Goal: Transaction & Acquisition: Purchase product/service

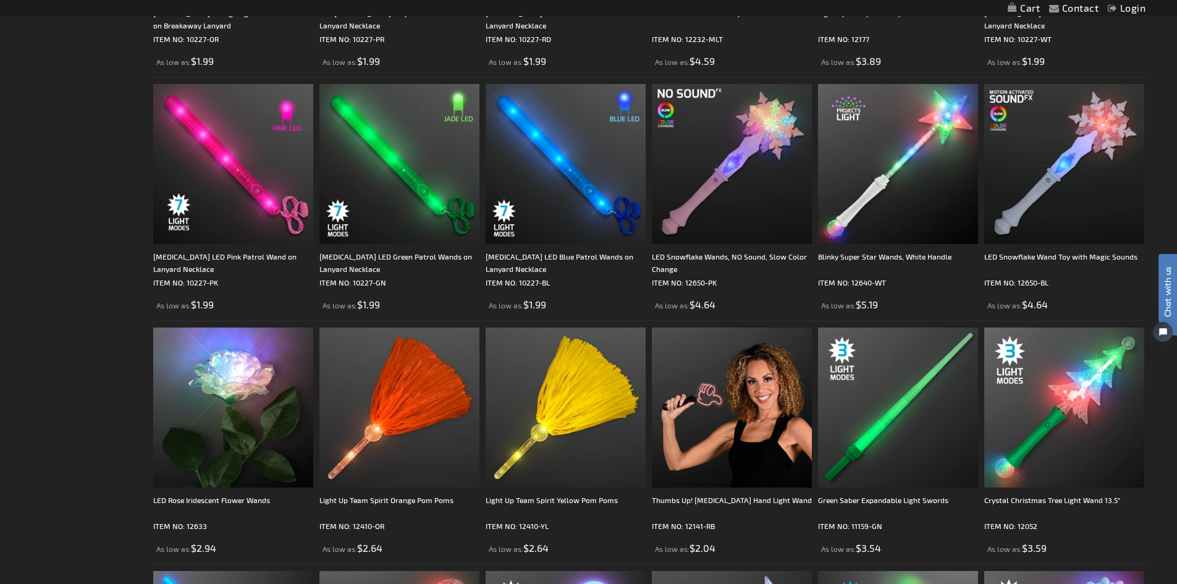
scroll to position [1174, 0]
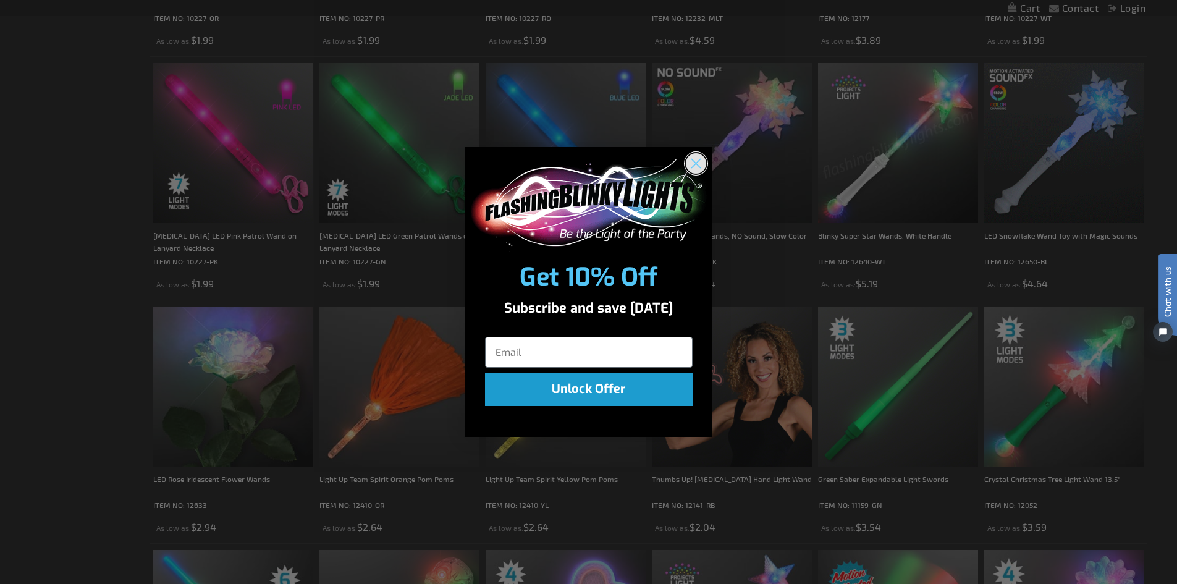
click at [695, 167] on circle "Close dialog" at bounding box center [695, 163] width 20 height 20
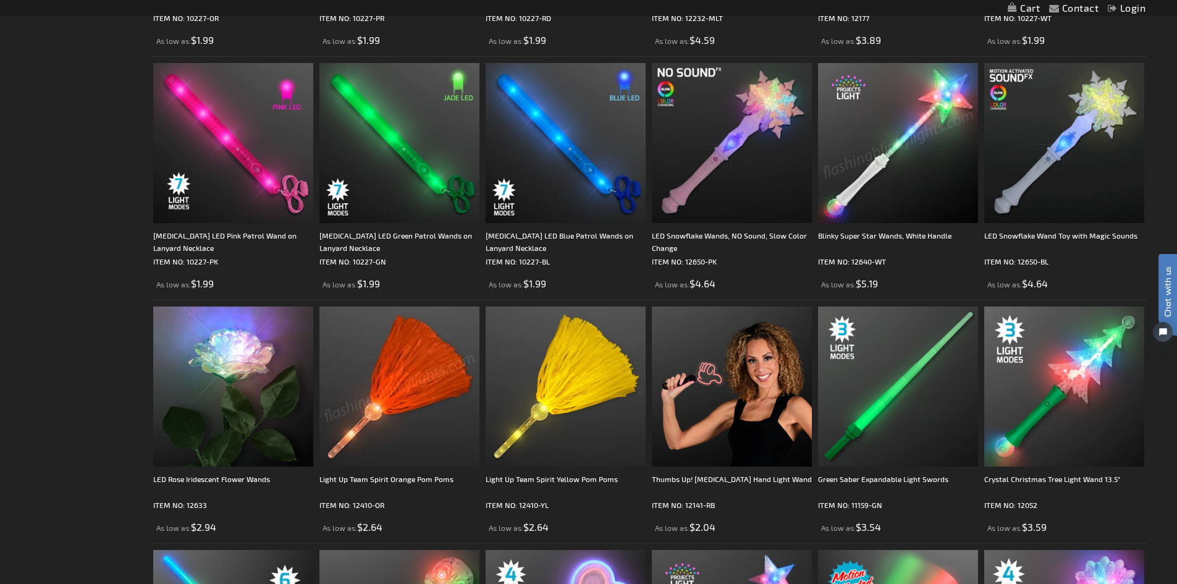
click at [384, 404] on img at bounding box center [400, 387] width 160 height 160
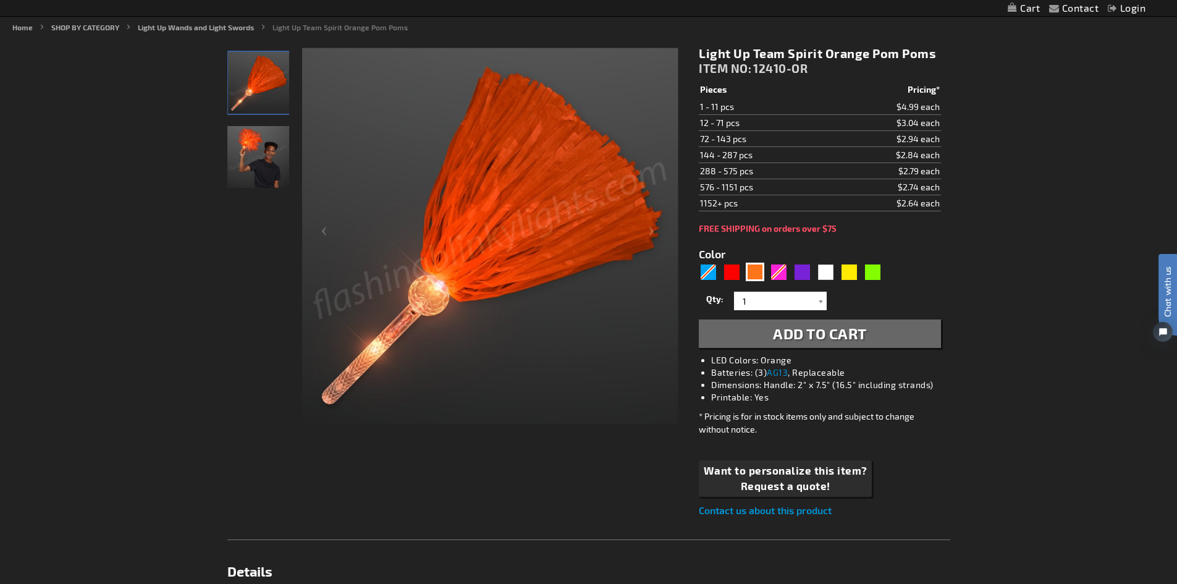
scroll to position [124, 0]
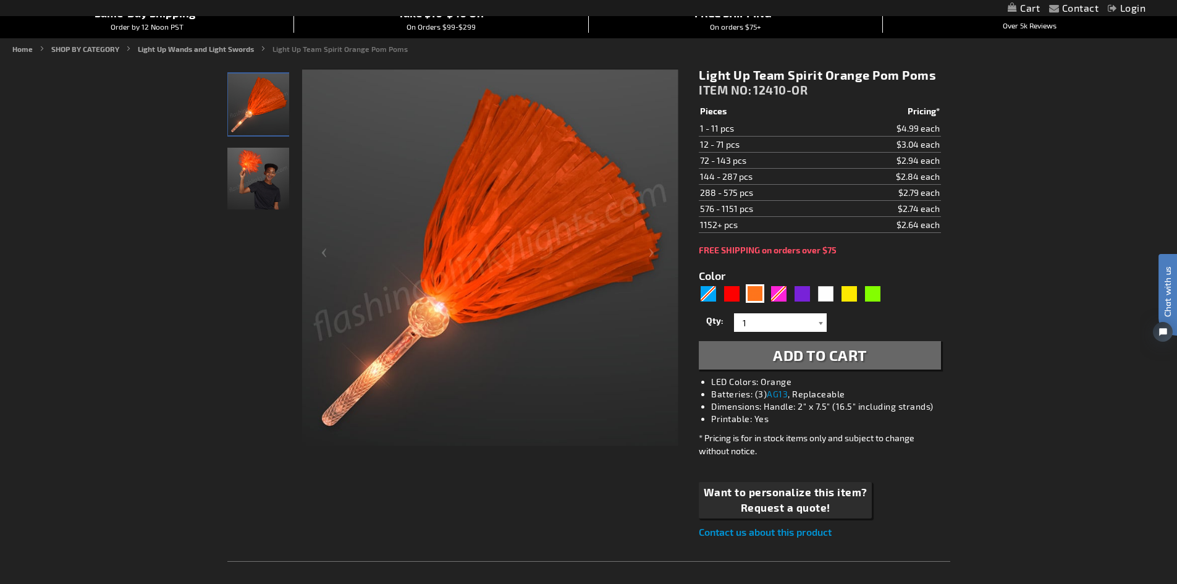
click at [819, 323] on div at bounding box center [821, 322] width 12 height 19
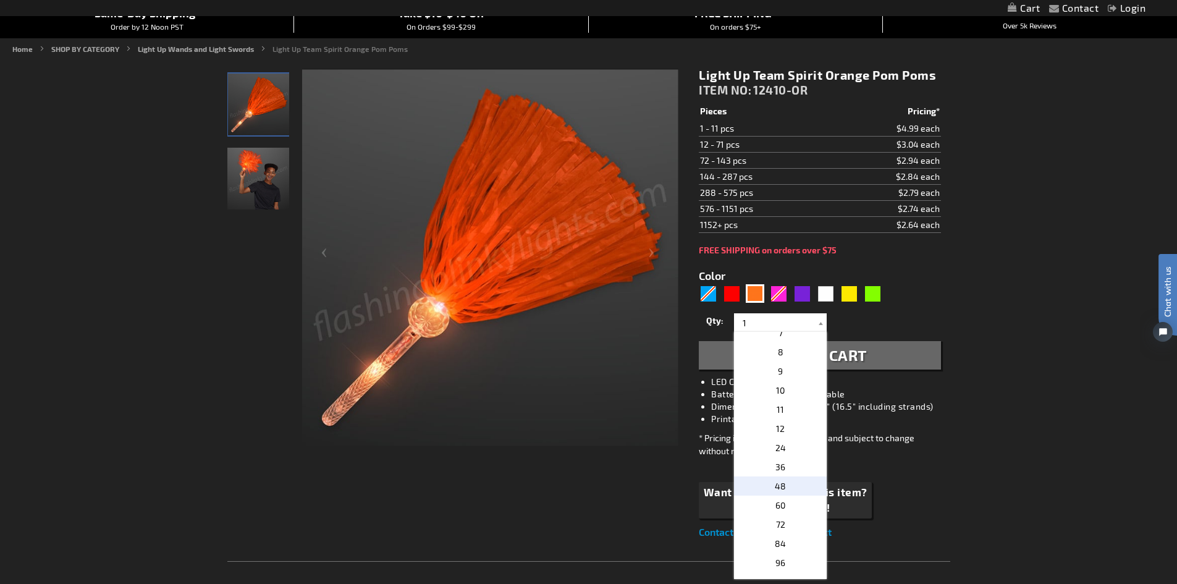
click at [784, 483] on p "48" at bounding box center [780, 486] width 93 height 19
type input "48"
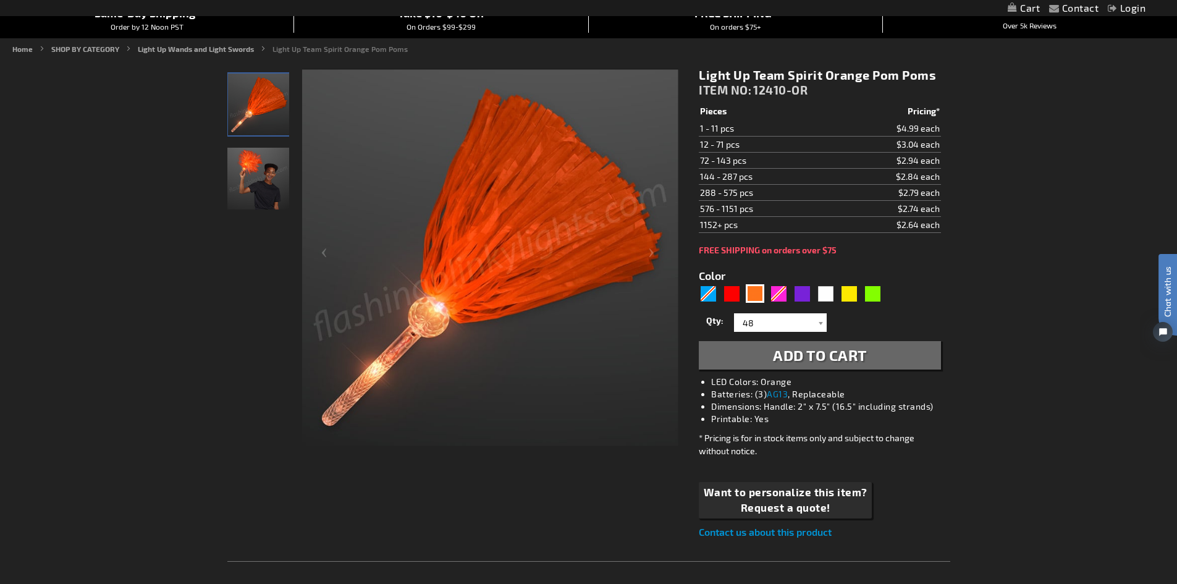
click at [828, 354] on span "Add to Cart" at bounding box center [820, 355] width 94 height 18
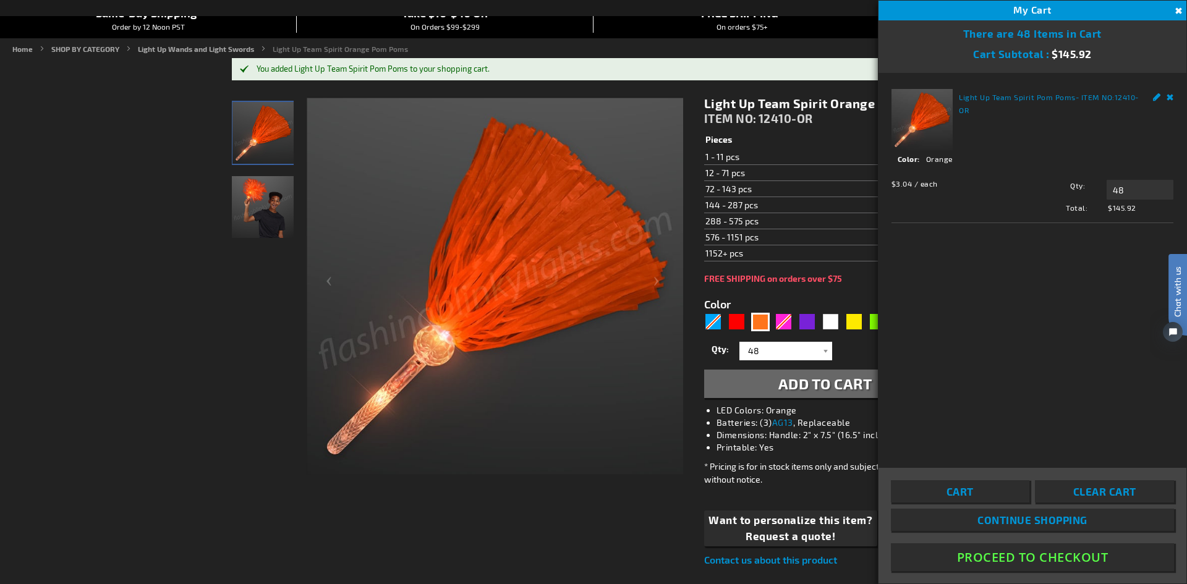
click at [1169, 93] on link "Remove" at bounding box center [1169, 95] width 7 height 13
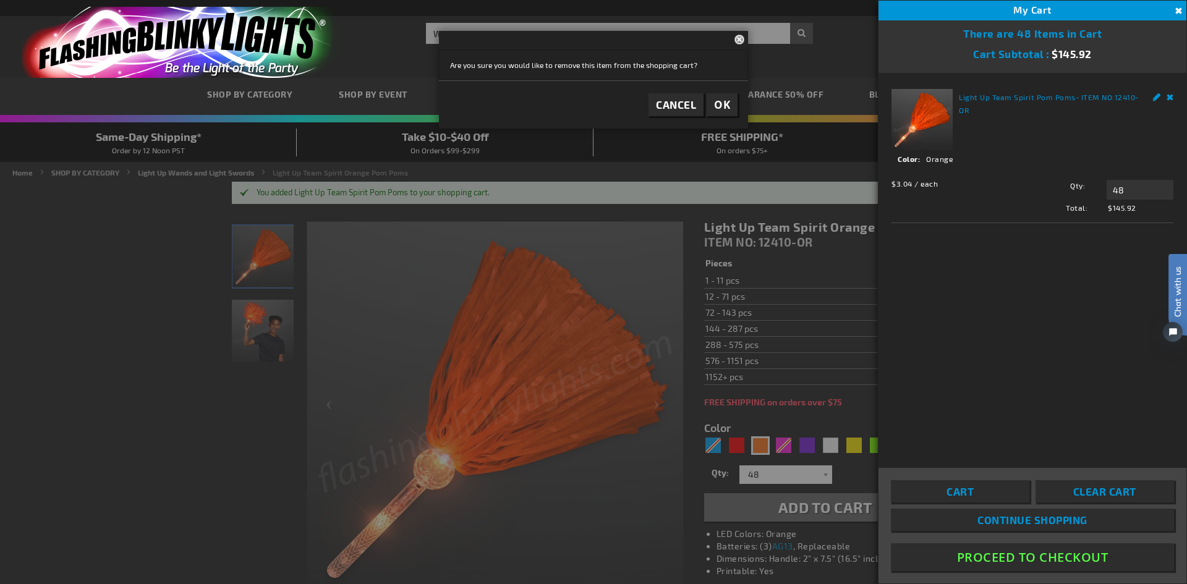
click at [1172, 98] on link "Remove" at bounding box center [1169, 95] width 7 height 13
click at [1177, 16] on button "Close" at bounding box center [1177, 11] width 14 height 14
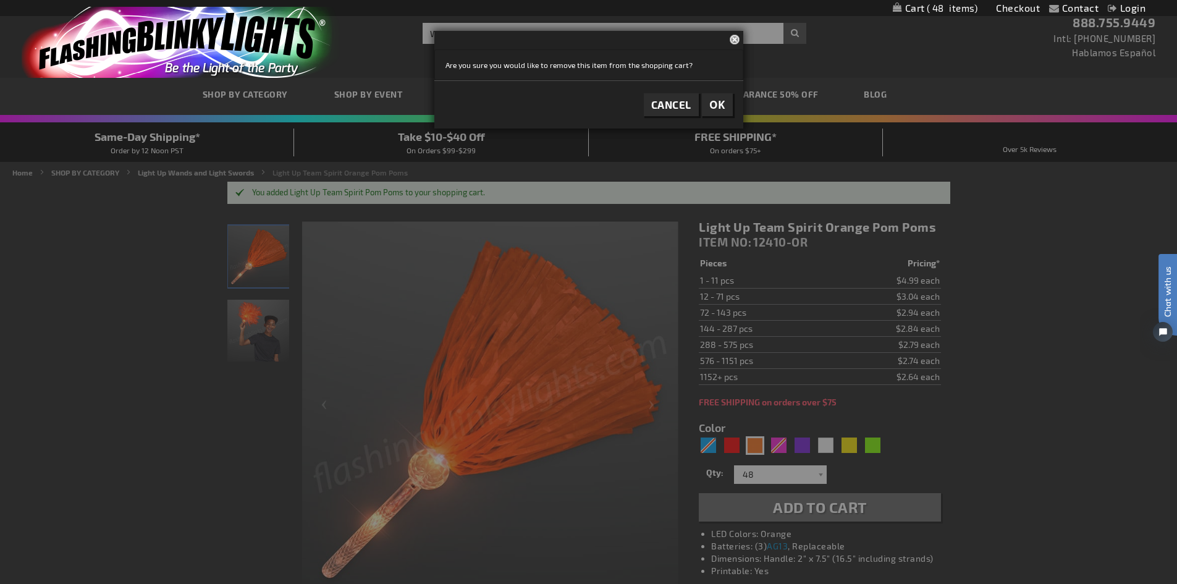
click at [734, 41] on button "Close" at bounding box center [737, 39] width 14 height 16
